Goal: Information Seeking & Learning: Find specific page/section

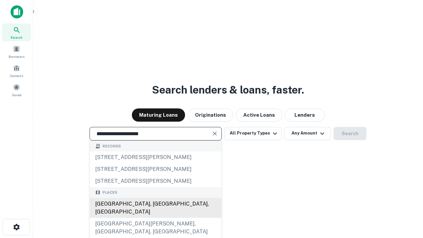
click at [155, 218] on div "[GEOGRAPHIC_DATA], [GEOGRAPHIC_DATA], [GEOGRAPHIC_DATA]" at bounding box center [156, 208] width 132 height 20
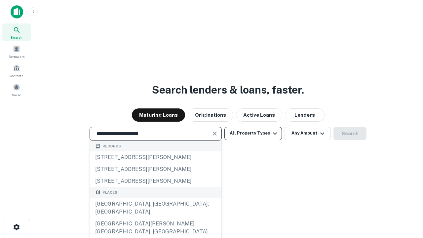
click at [253, 133] on button "All Property Types" at bounding box center [253, 133] width 58 height 13
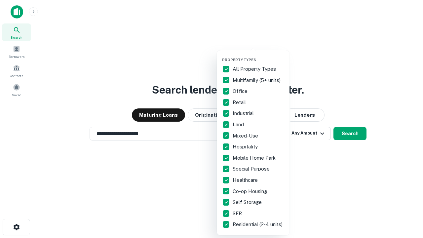
type input "**********"
click at [259, 56] on button "button" at bounding box center [258, 56] width 73 height 0
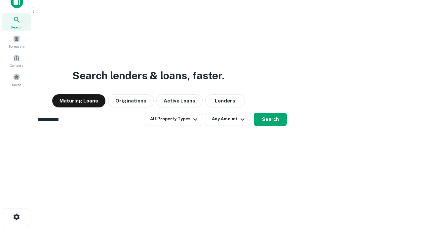
scroll to position [11, 0]
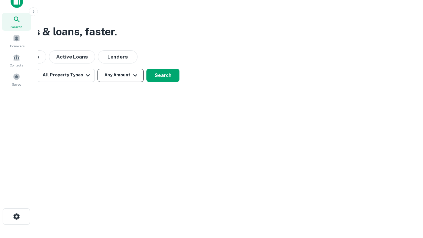
click at [121, 75] on button "Any Amount" at bounding box center [121, 75] width 46 height 13
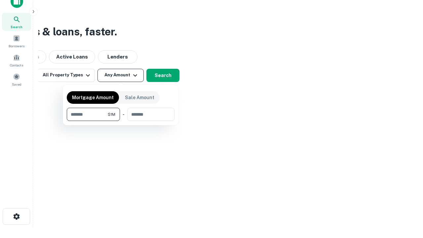
type input "*******"
click at [121, 121] on button "button" at bounding box center [121, 121] width 108 height 0
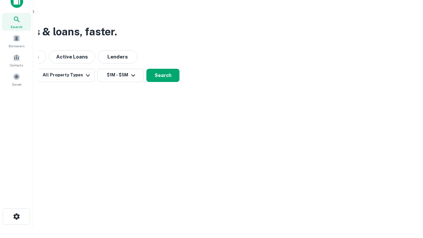
scroll to position [4, 122]
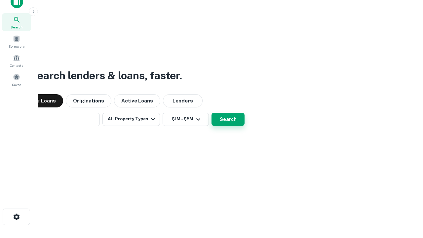
click at [212, 113] on button "Search" at bounding box center [228, 119] width 33 height 13
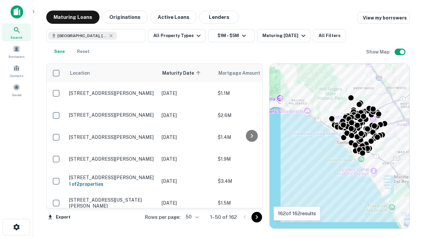
click at [191, 217] on body "Search Borrowers Contacts Saved Maturing Loans Originations Active Loans Lender…" at bounding box center [211, 119] width 423 height 238
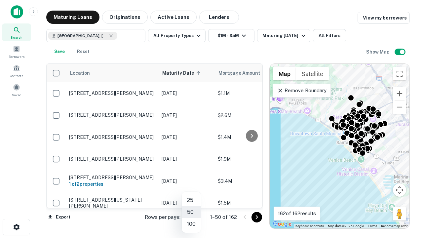
click at [191, 200] on li "25" at bounding box center [191, 200] width 19 height 12
